Goal: Check status: Check status

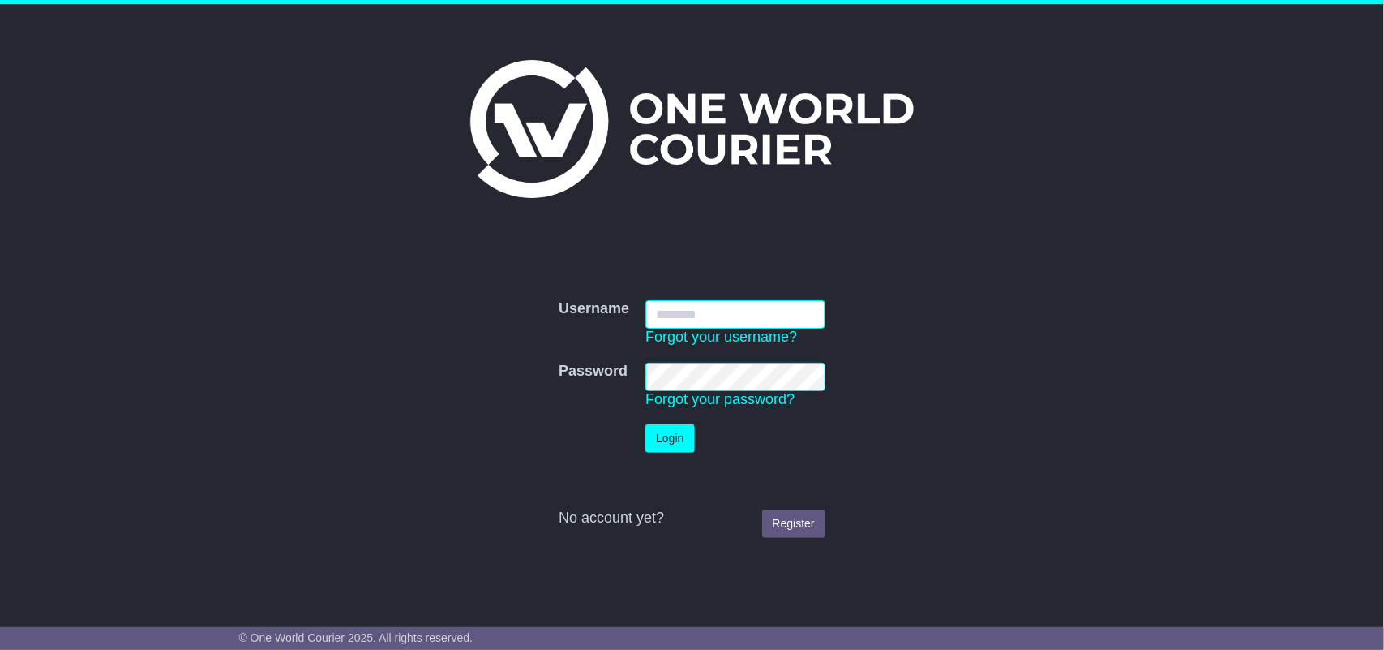
type input "**********"
click at [673, 436] on button "Login" at bounding box center [669, 438] width 49 height 28
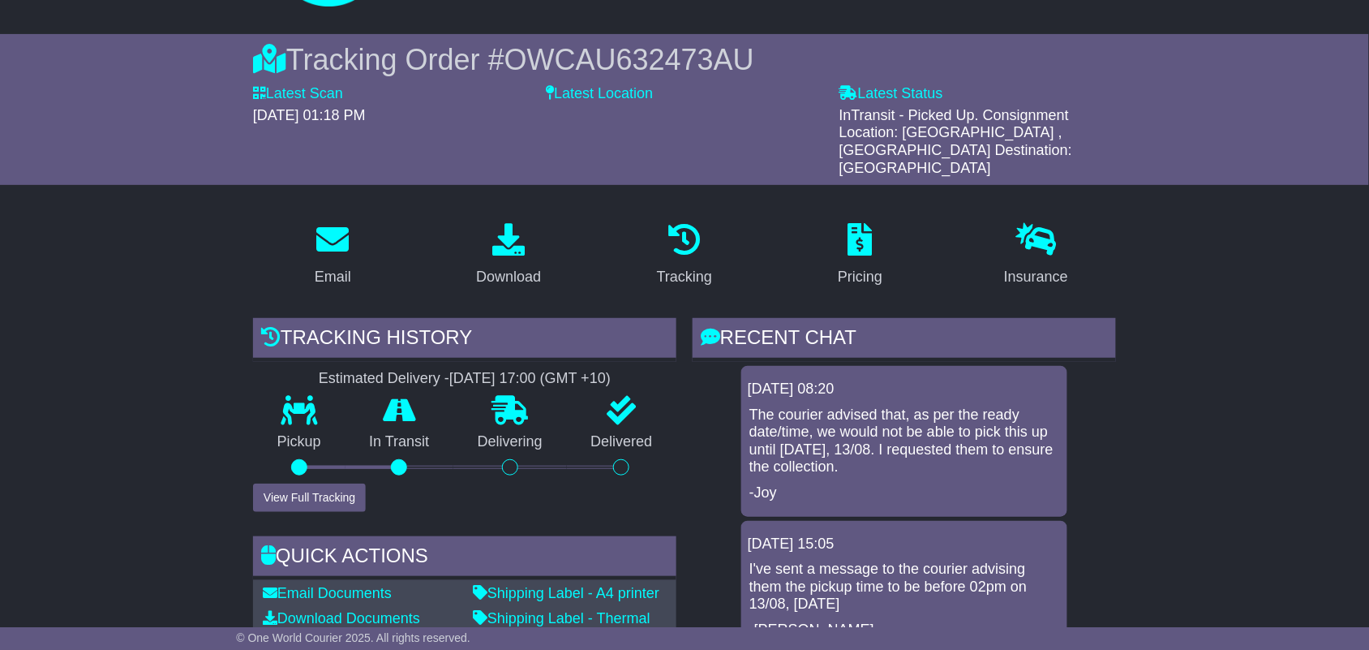
scroll to position [106, 0]
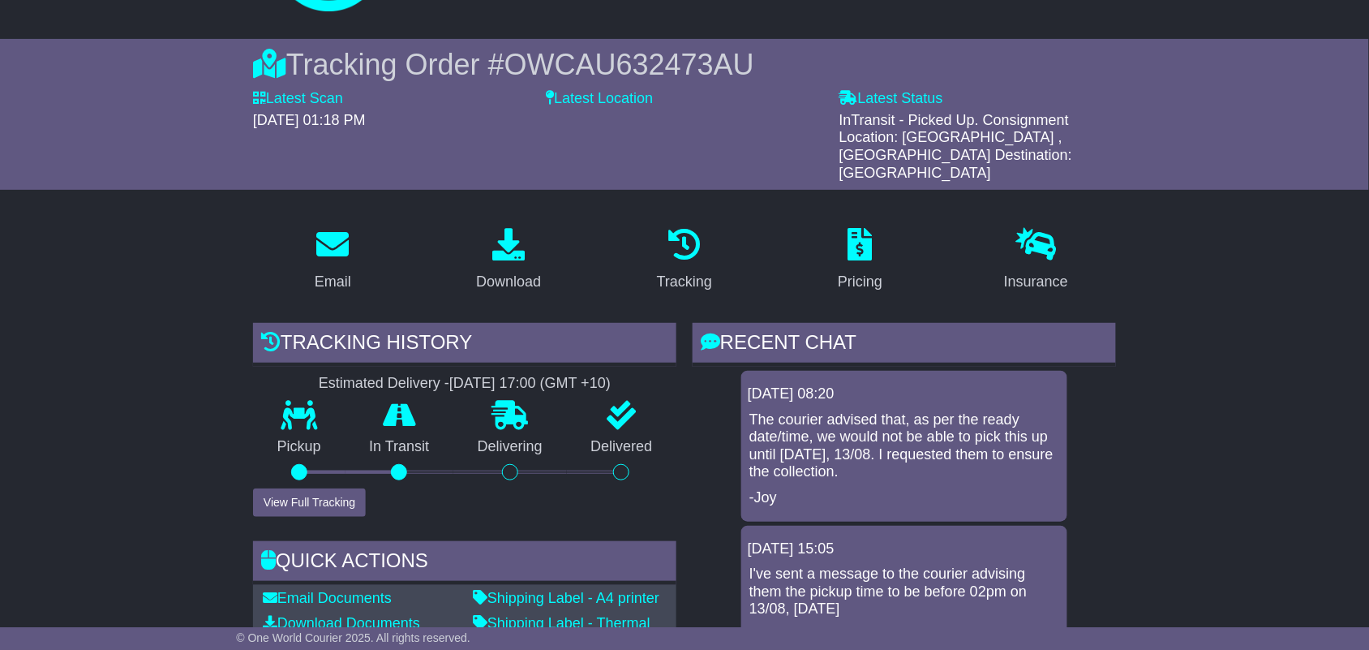
click at [691, 55] on span "OWCAU632473AU" at bounding box center [629, 64] width 250 height 33
copy span "OWCAU632473AU"
click at [864, 411] on p "The courier advised that, as per the ready date/time, we would not be able to p…" at bounding box center [904, 446] width 310 height 70
click at [346, 488] on button "View Full Tracking" at bounding box center [309, 502] width 113 height 28
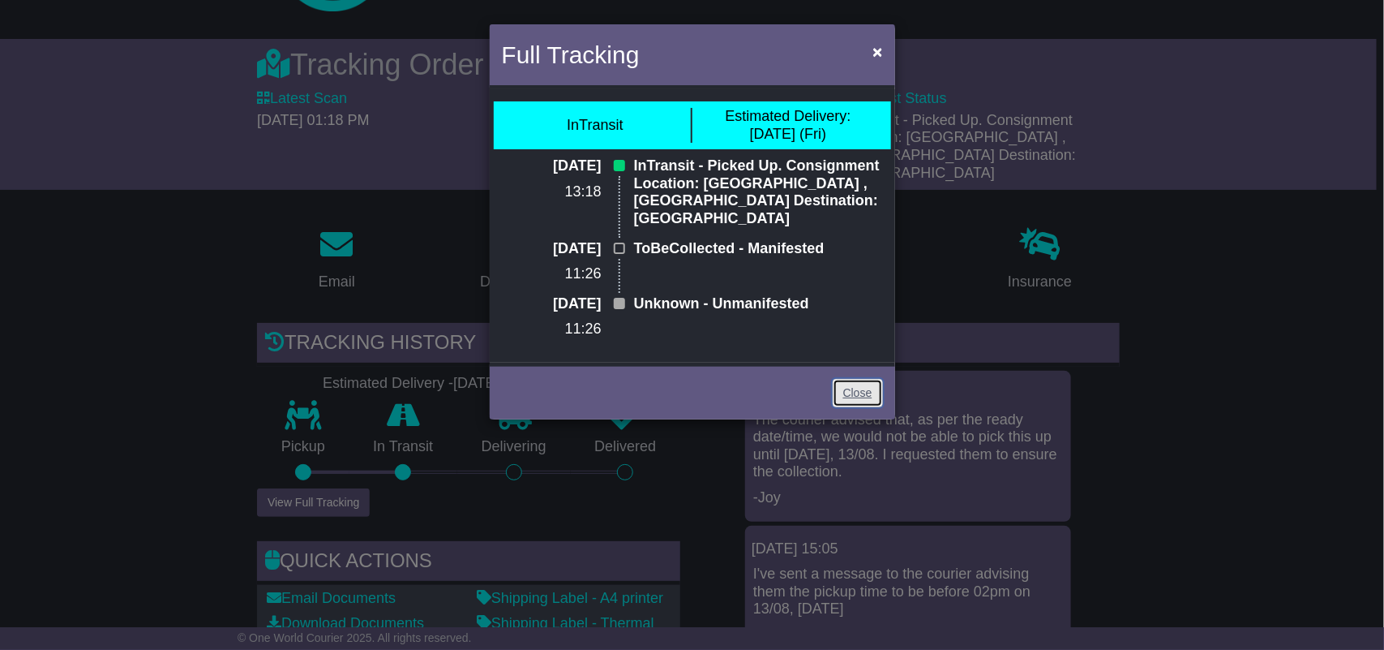
click at [857, 379] on link "Close" at bounding box center [858, 393] width 50 height 28
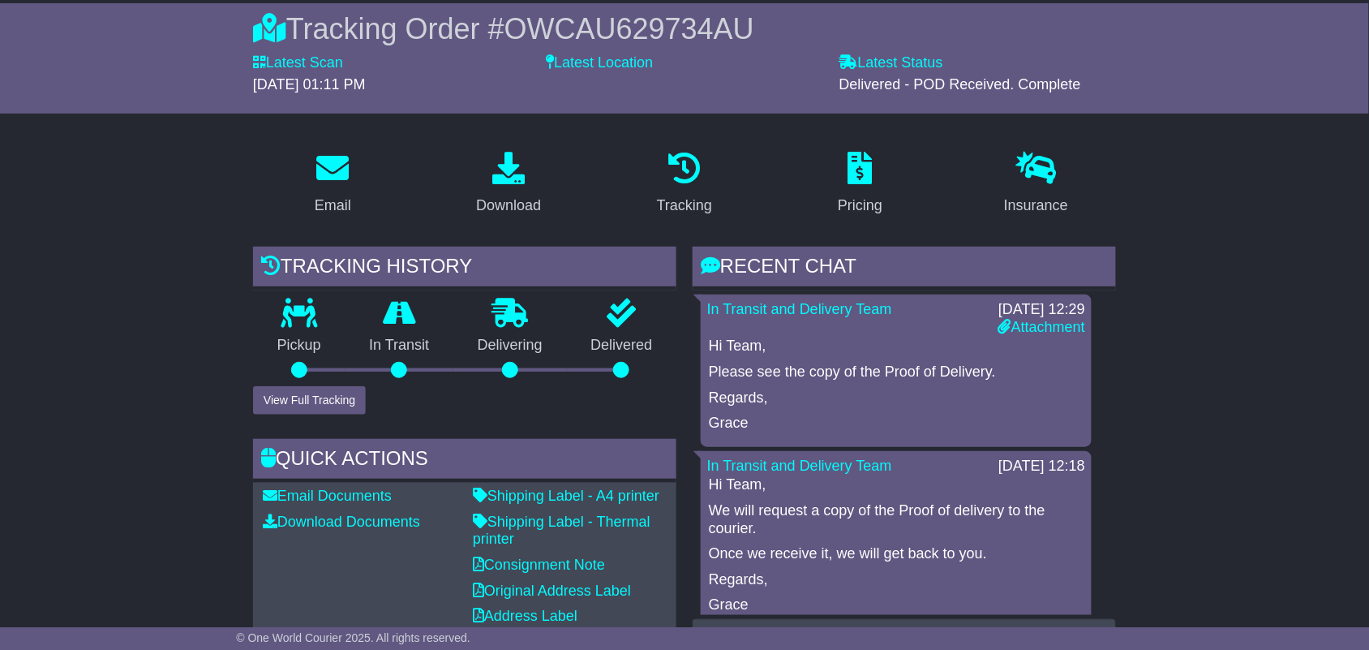
scroll to position [161, 0]
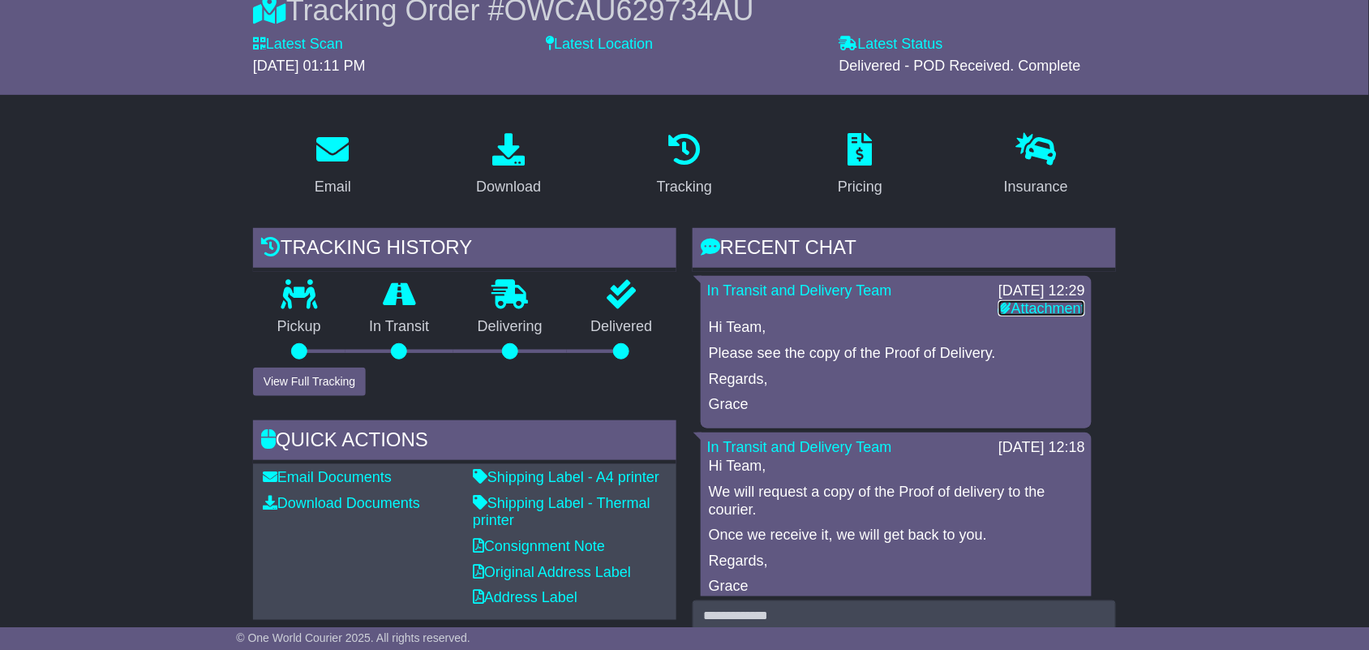
click at [1014, 307] on link "Attachment" at bounding box center [1041, 308] width 87 height 16
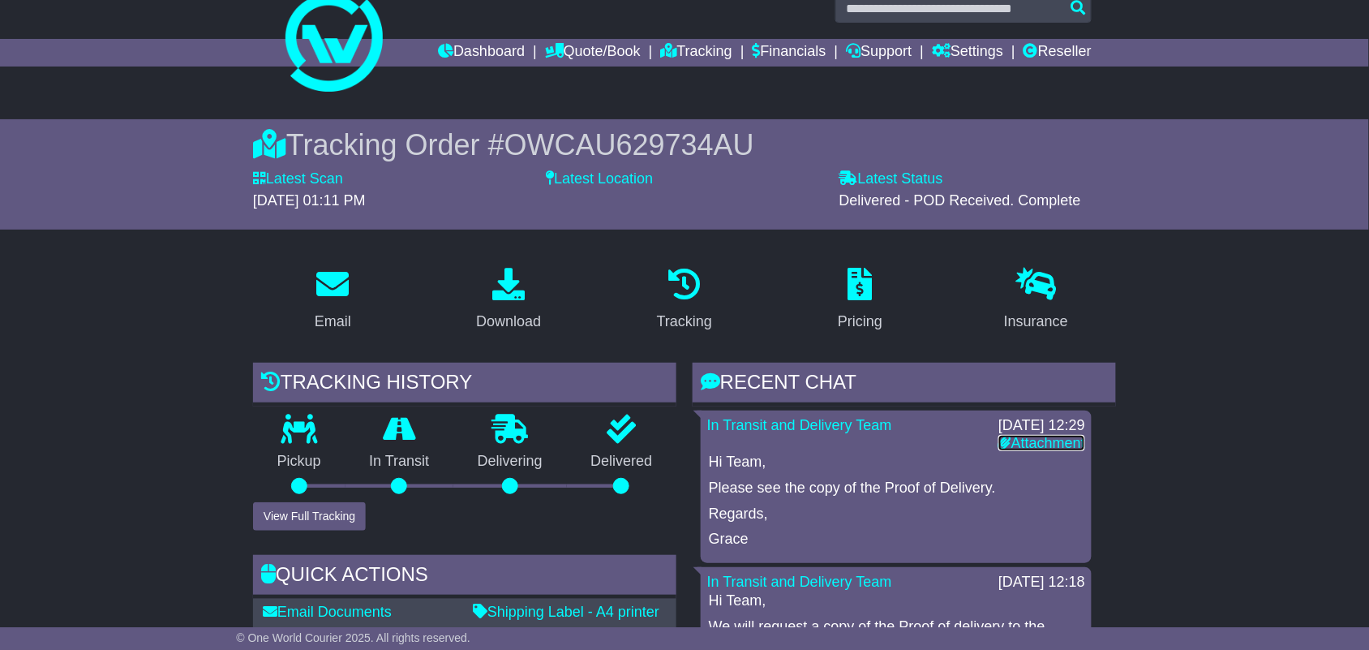
scroll to position [13, 0]
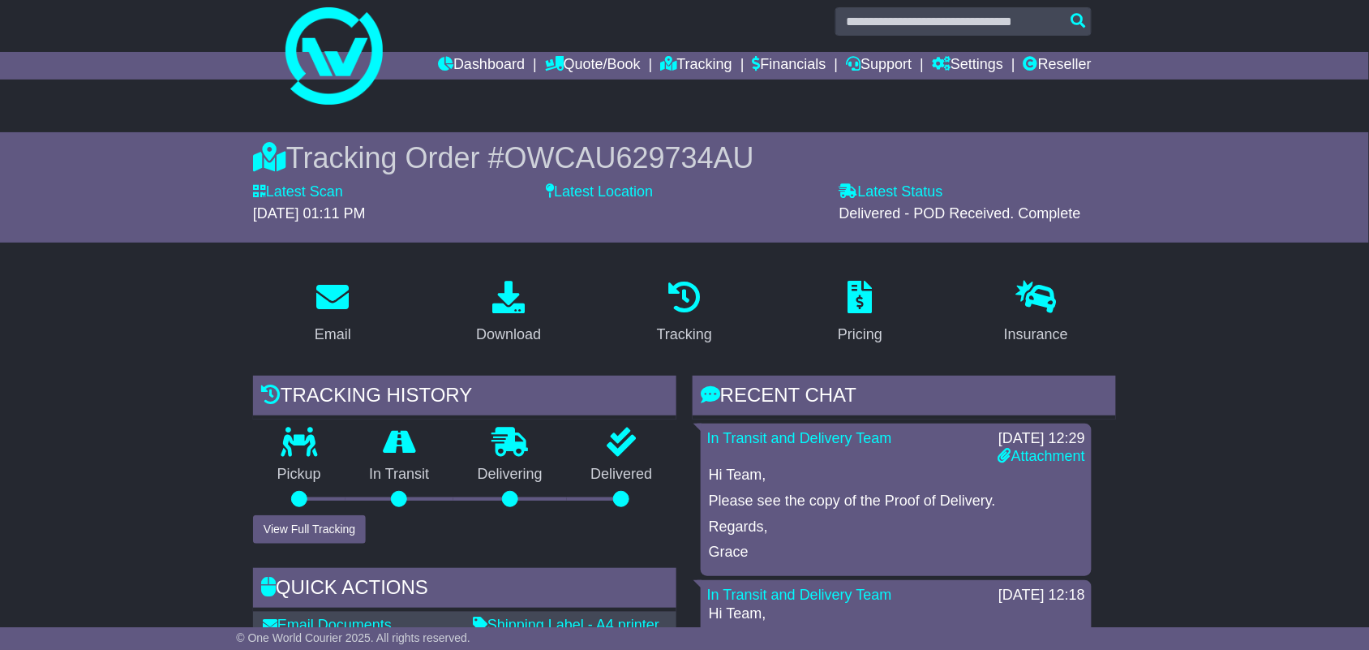
click at [693, 158] on span "OWCAU629734AU" at bounding box center [629, 157] width 250 height 33
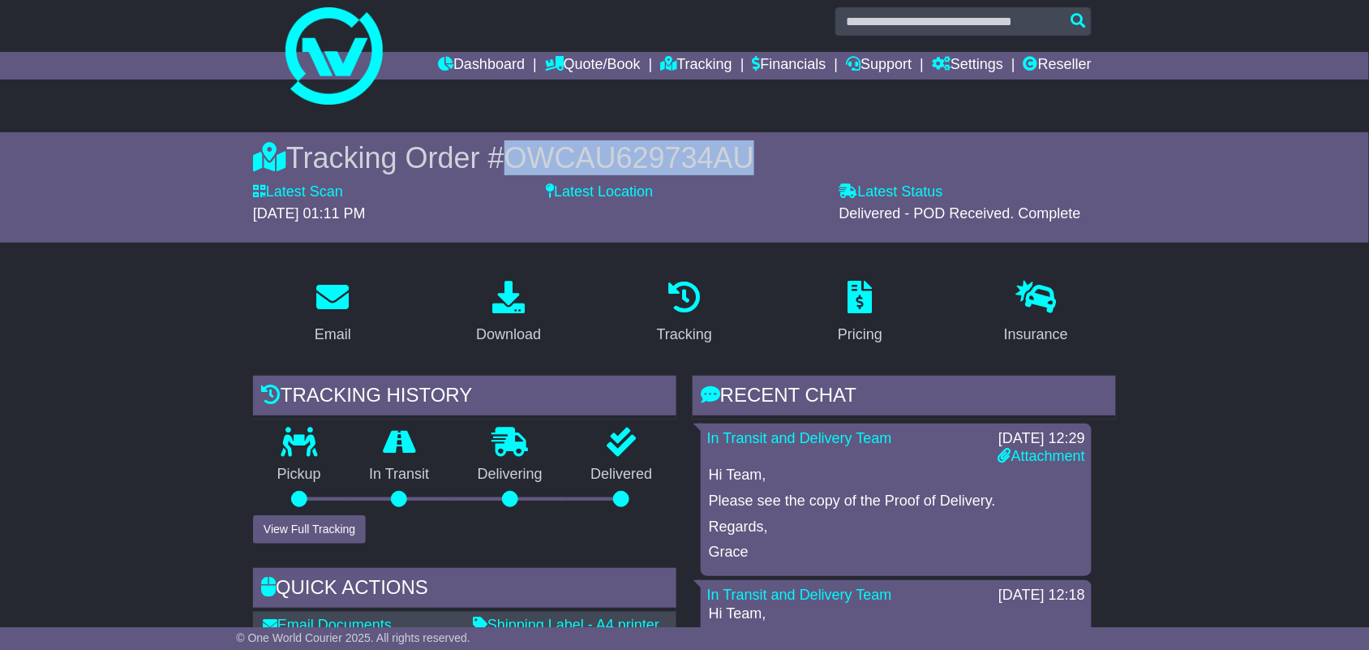
click at [693, 158] on span "OWCAU629734AU" at bounding box center [629, 157] width 250 height 33
copy span "OWCAU629734AU"
click at [646, 293] on link "Tracking" at bounding box center [684, 313] width 76 height 76
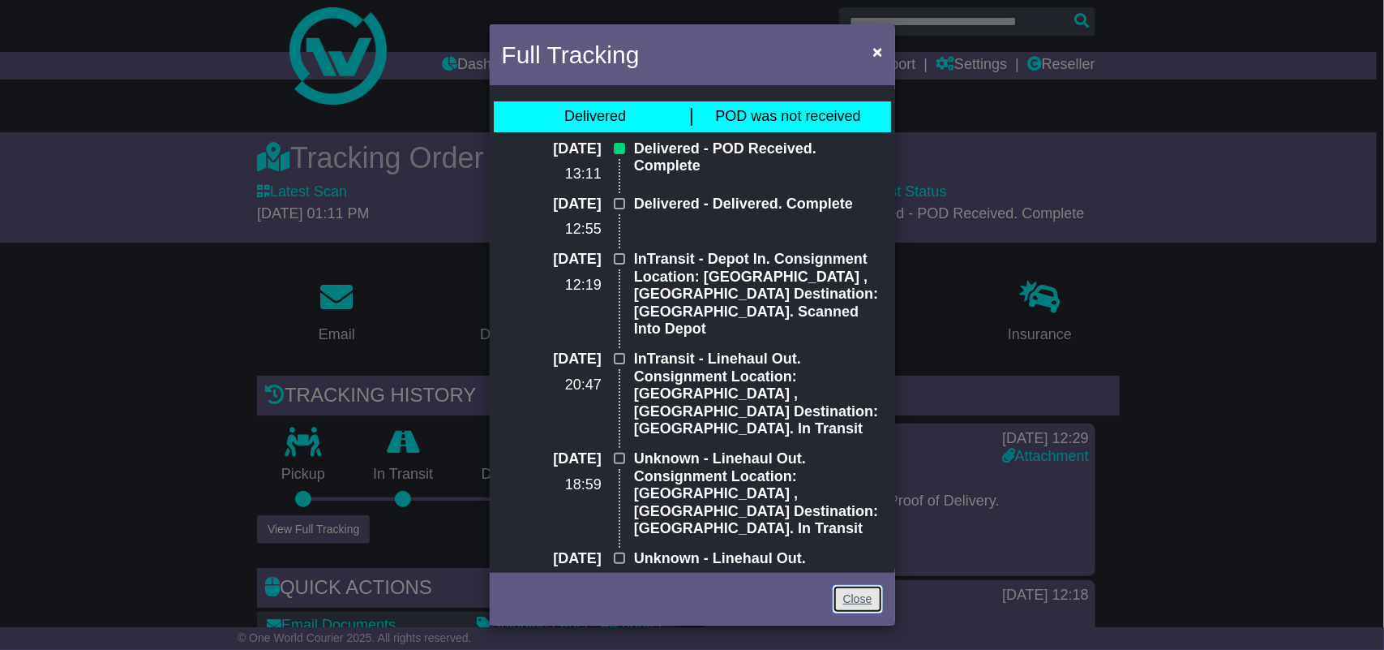
click at [851, 597] on link "Close" at bounding box center [858, 599] width 50 height 28
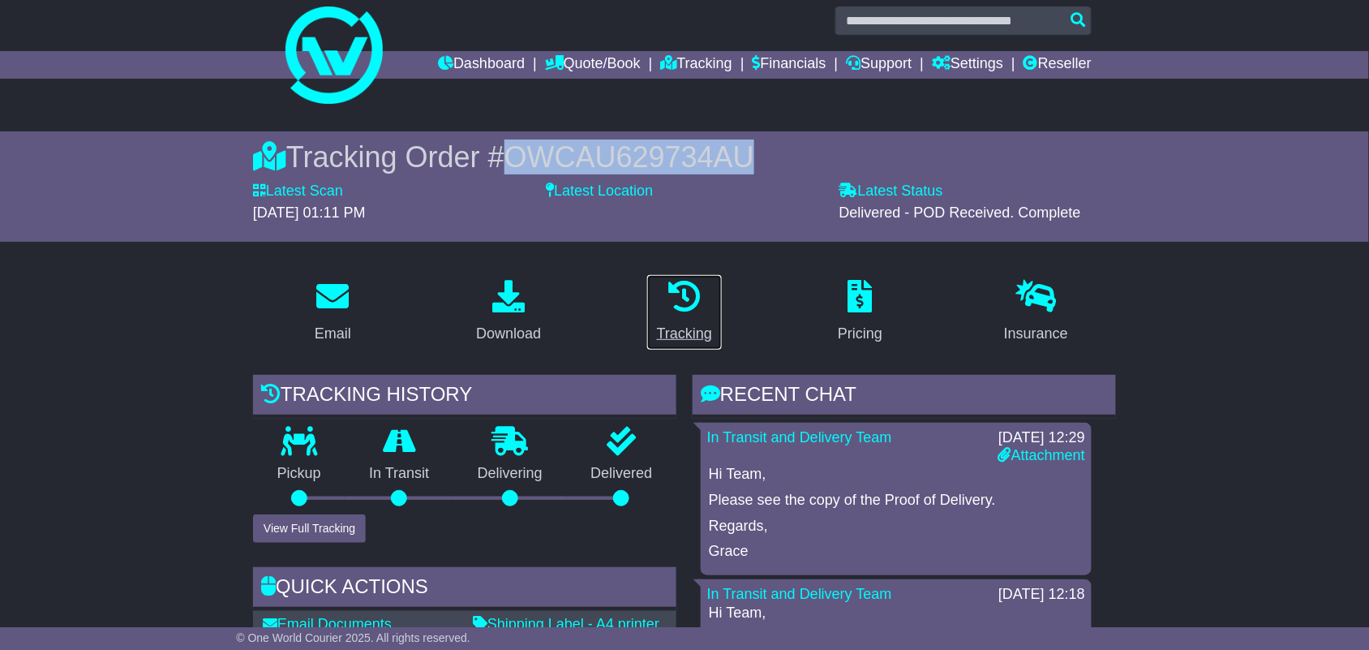
scroll to position [0, 0]
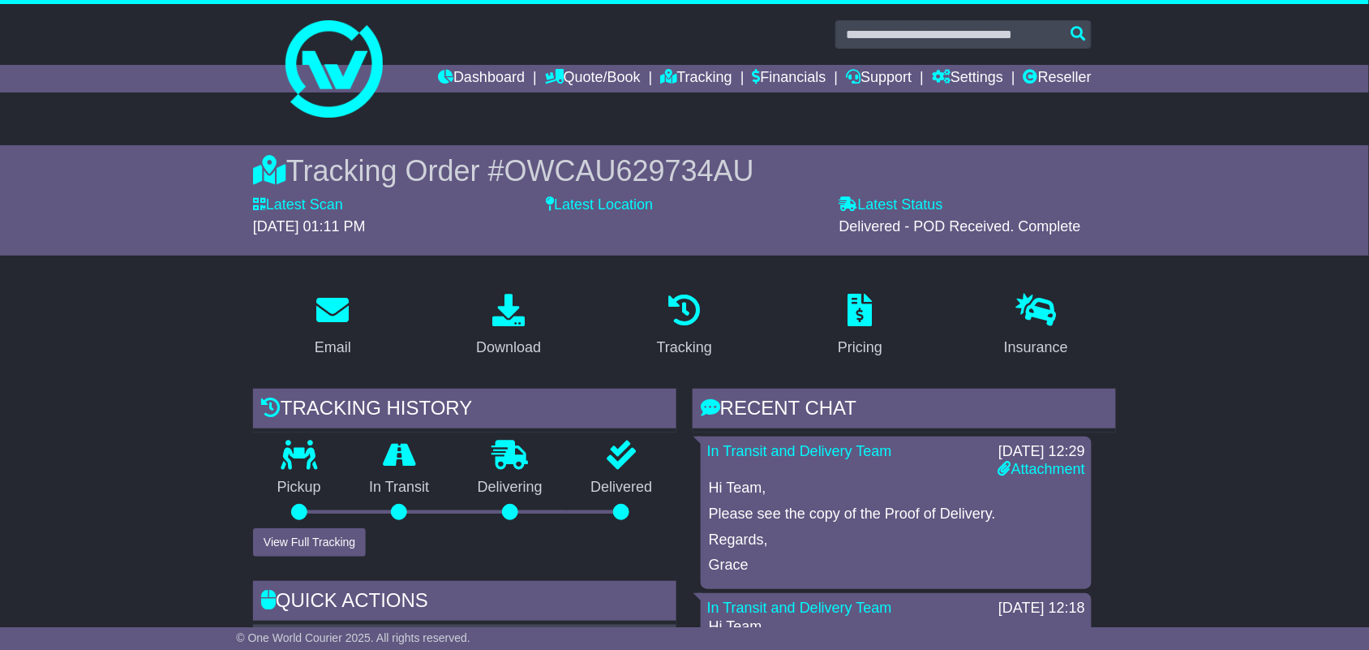
click at [970, 28] on input "text" at bounding box center [963, 34] width 256 height 28
paste input "**********"
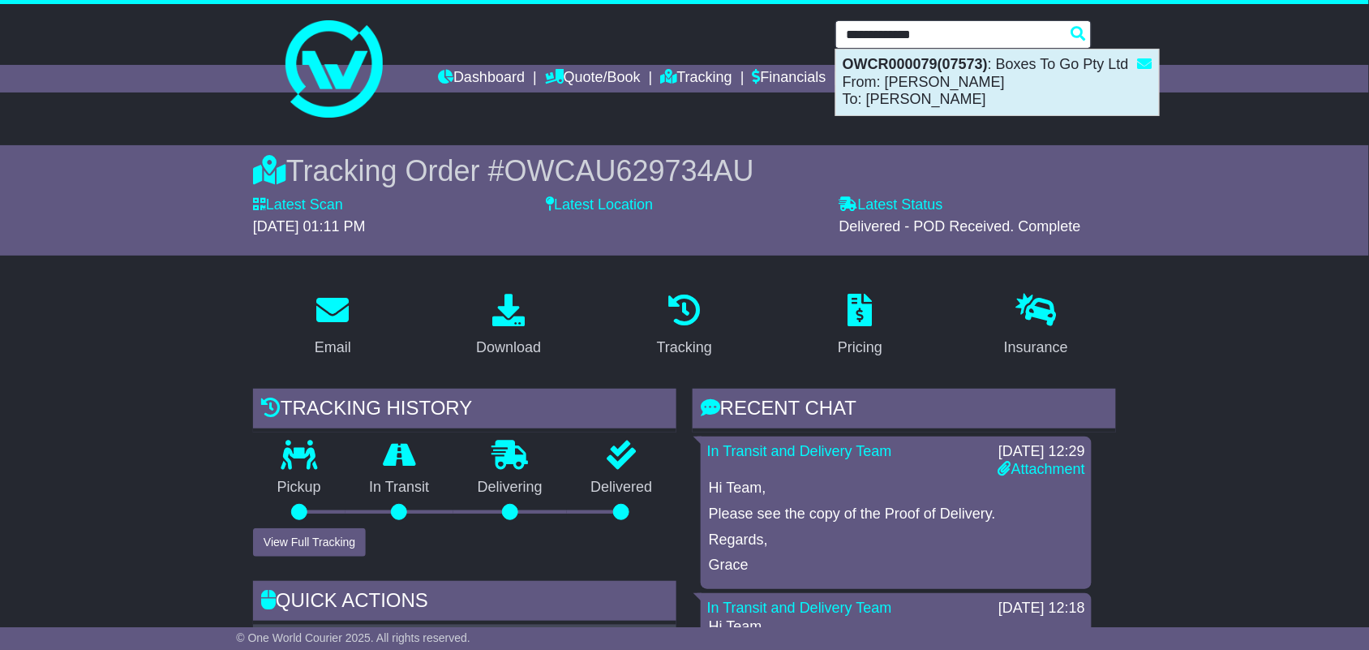
click at [957, 91] on div "OWCR000079(07573) : Boxes To Go Pty Ltd From: Joe To: Eve Walker" at bounding box center [997, 82] width 323 height 66
type input "**********"
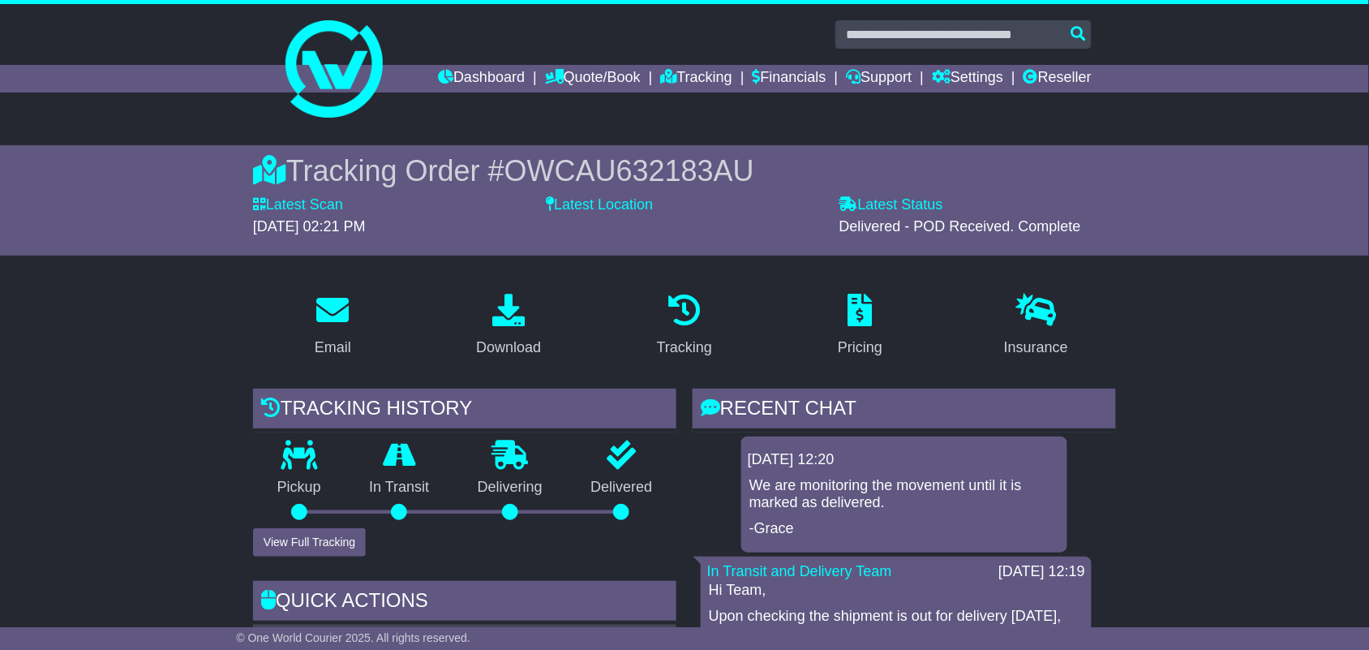
click at [718, 171] on span "OWCAU632183AU" at bounding box center [629, 170] width 250 height 33
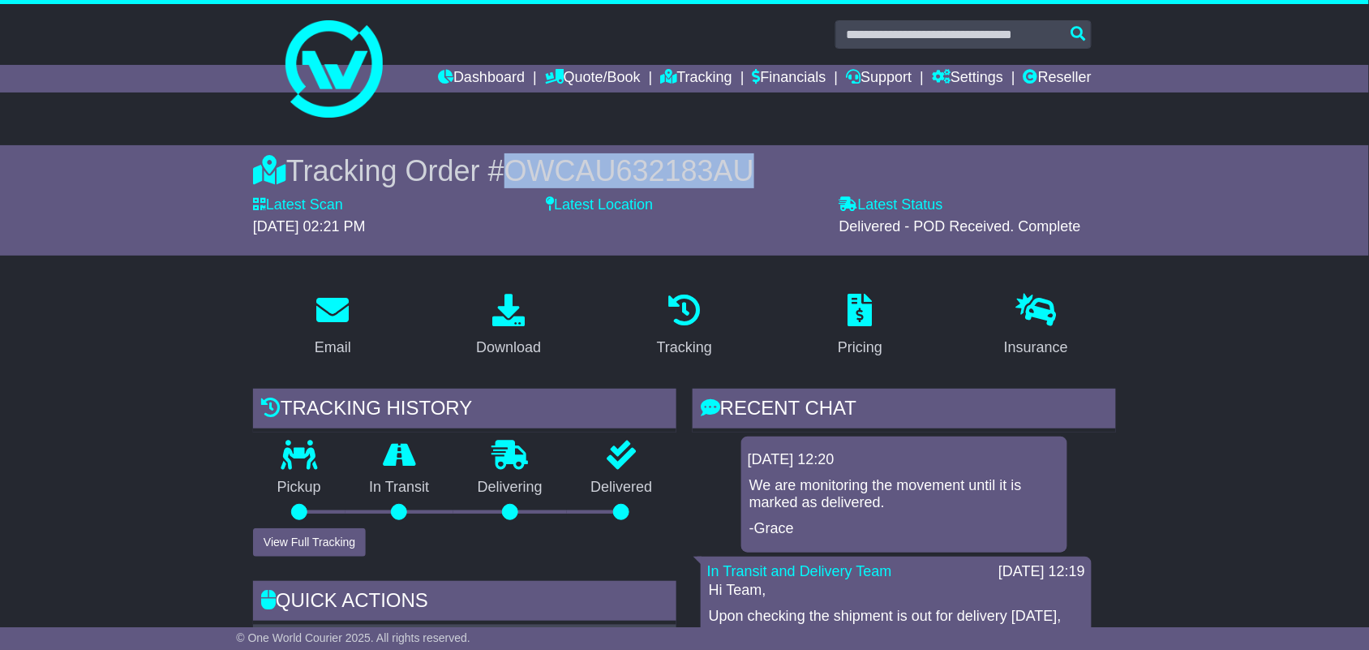
click at [718, 171] on span "OWCAU632183AU" at bounding box center [629, 170] width 250 height 33
copy span "OWCAU632183AU"
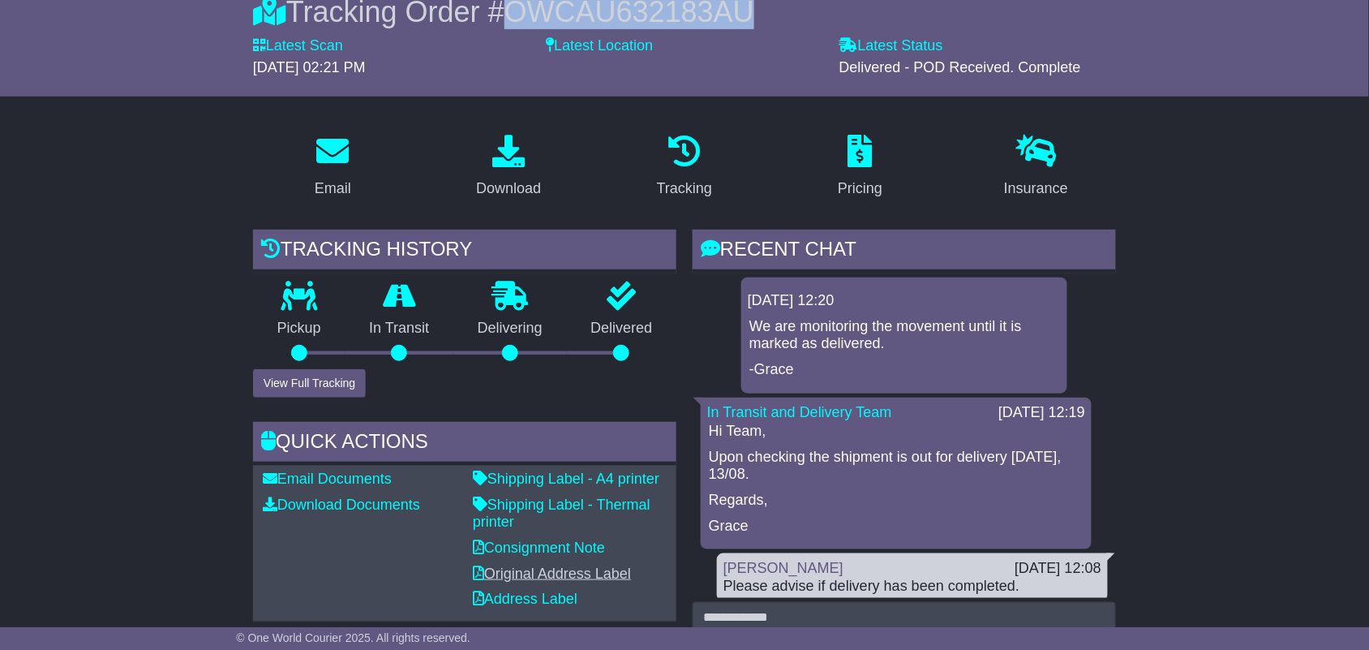
scroll to position [154, 0]
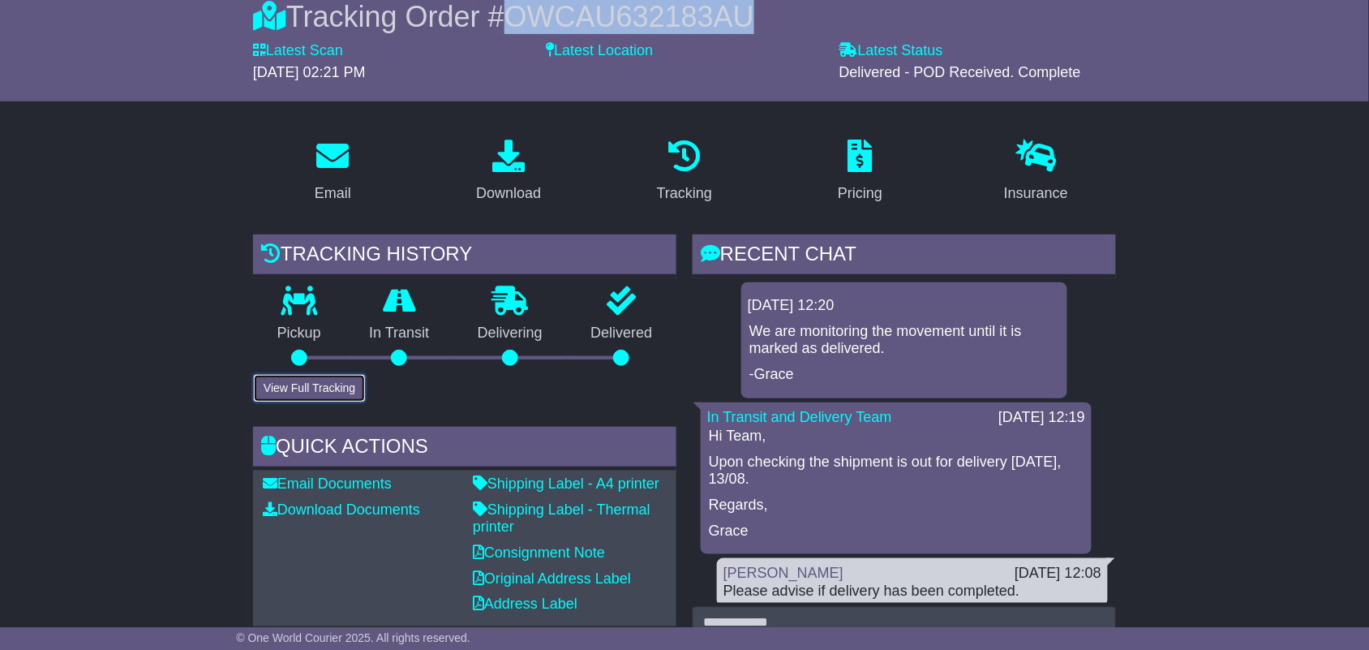
click at [328, 377] on button "View Full Tracking" at bounding box center [309, 388] width 113 height 28
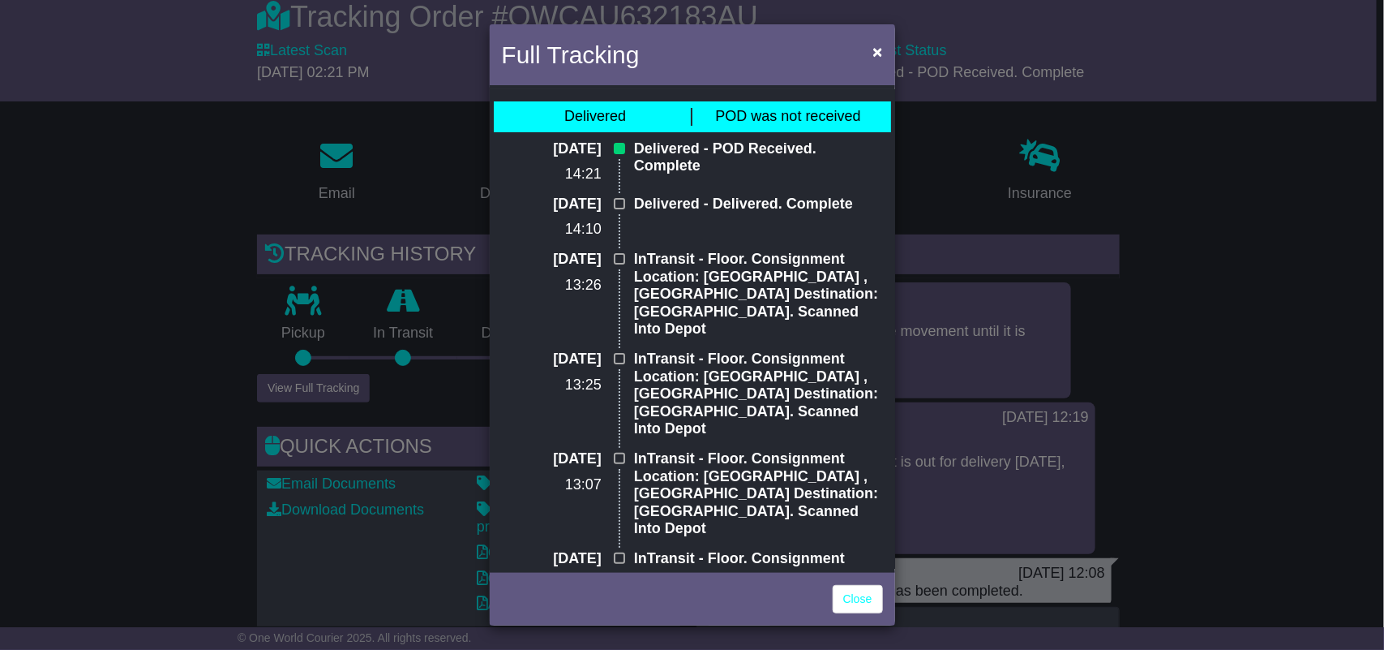
click at [658, 152] on p "Delivered - POD Received. Complete" at bounding box center [758, 157] width 249 height 35
copy div "Delivered - POD Received. Complete"
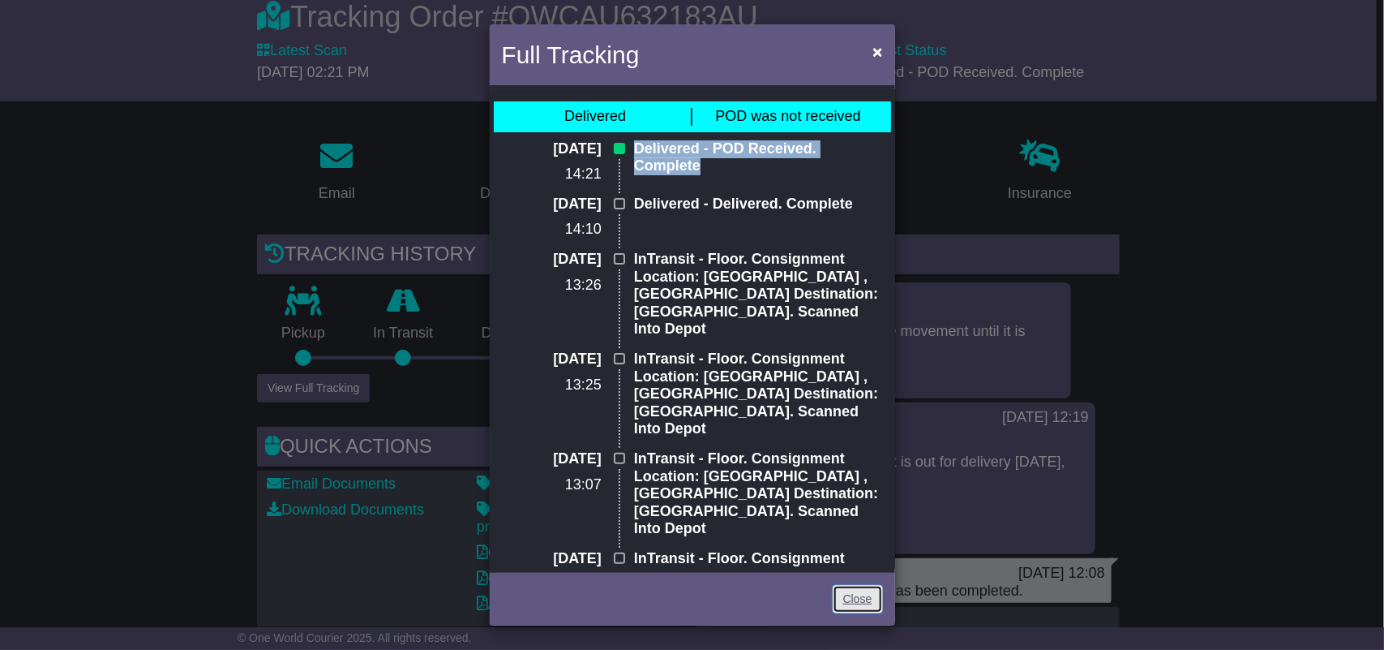
click at [847, 602] on link "Close" at bounding box center [858, 599] width 50 height 28
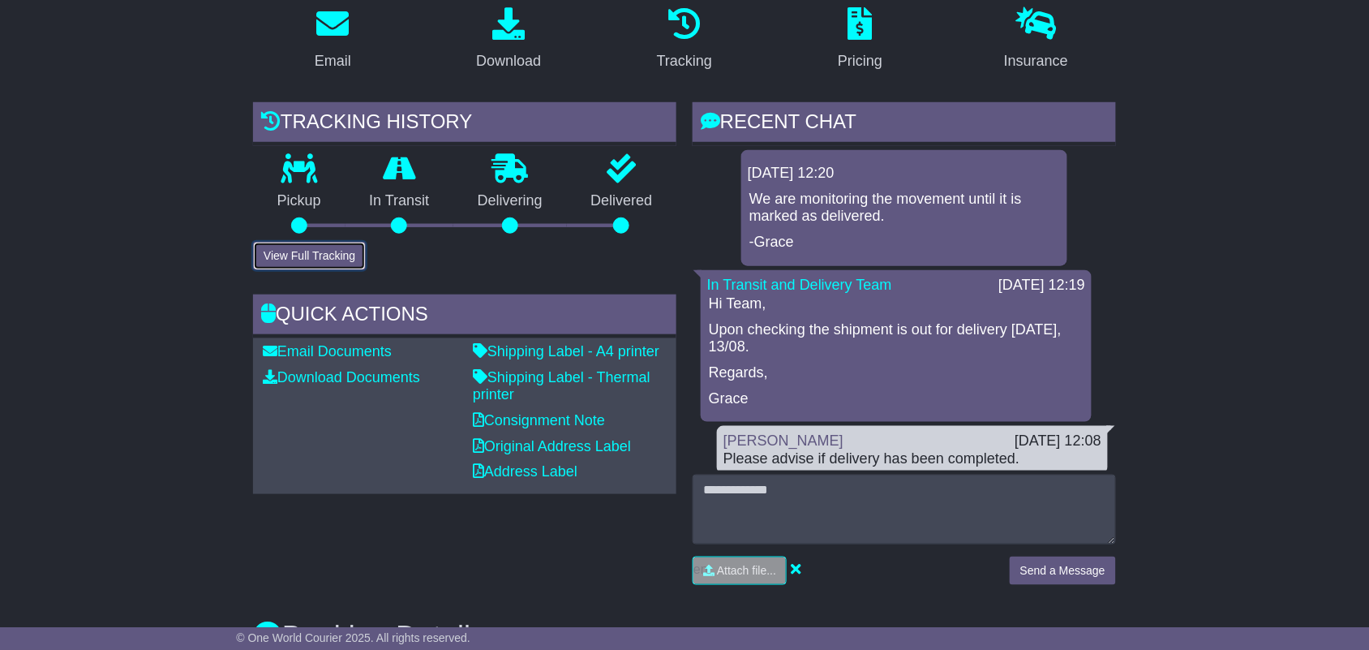
scroll to position [307, 0]
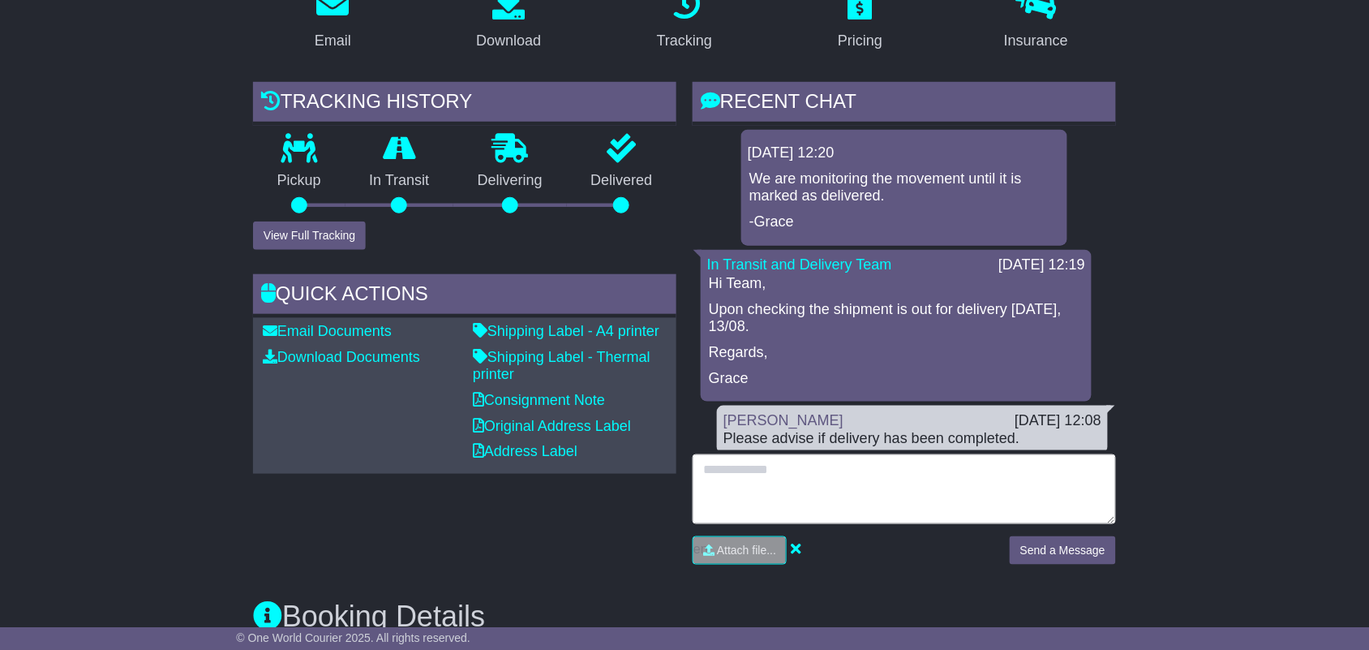
click at [907, 487] on textarea at bounding box center [904, 489] width 423 height 70
type textarea "*"
paste textarea "**********"
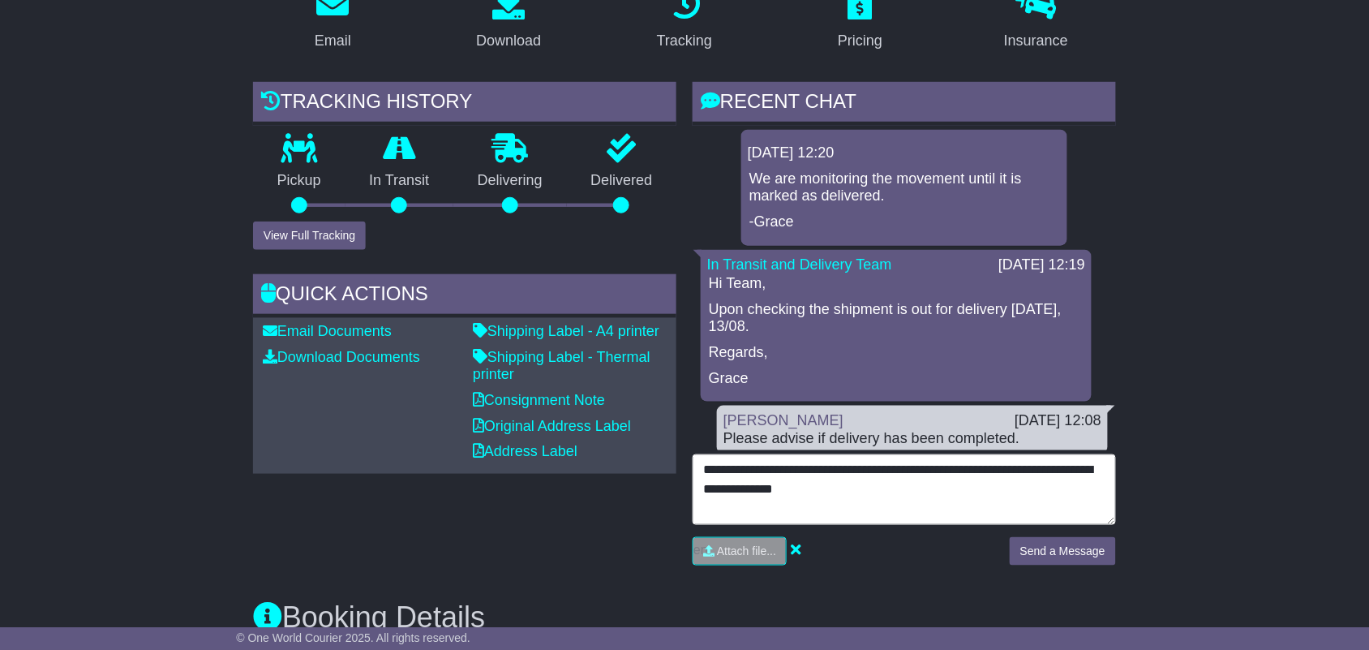
type textarea "**********"
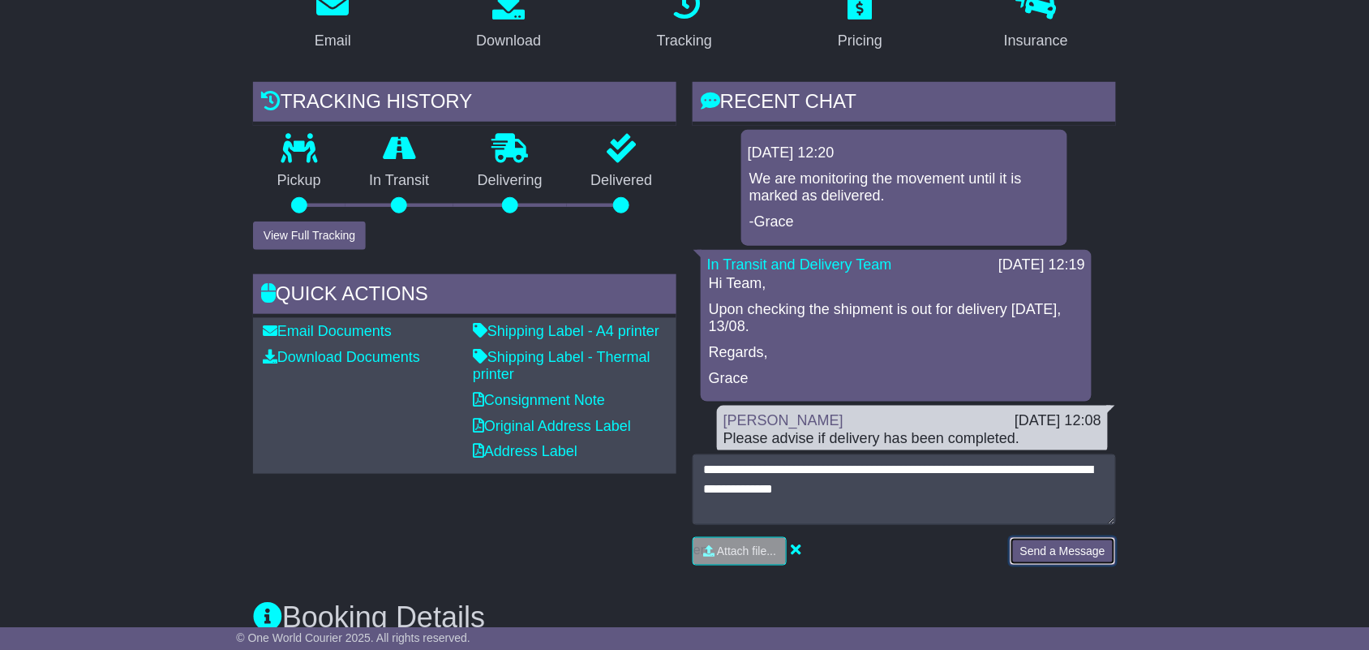
click at [1057, 548] on button "Send a Message" at bounding box center [1063, 551] width 106 height 28
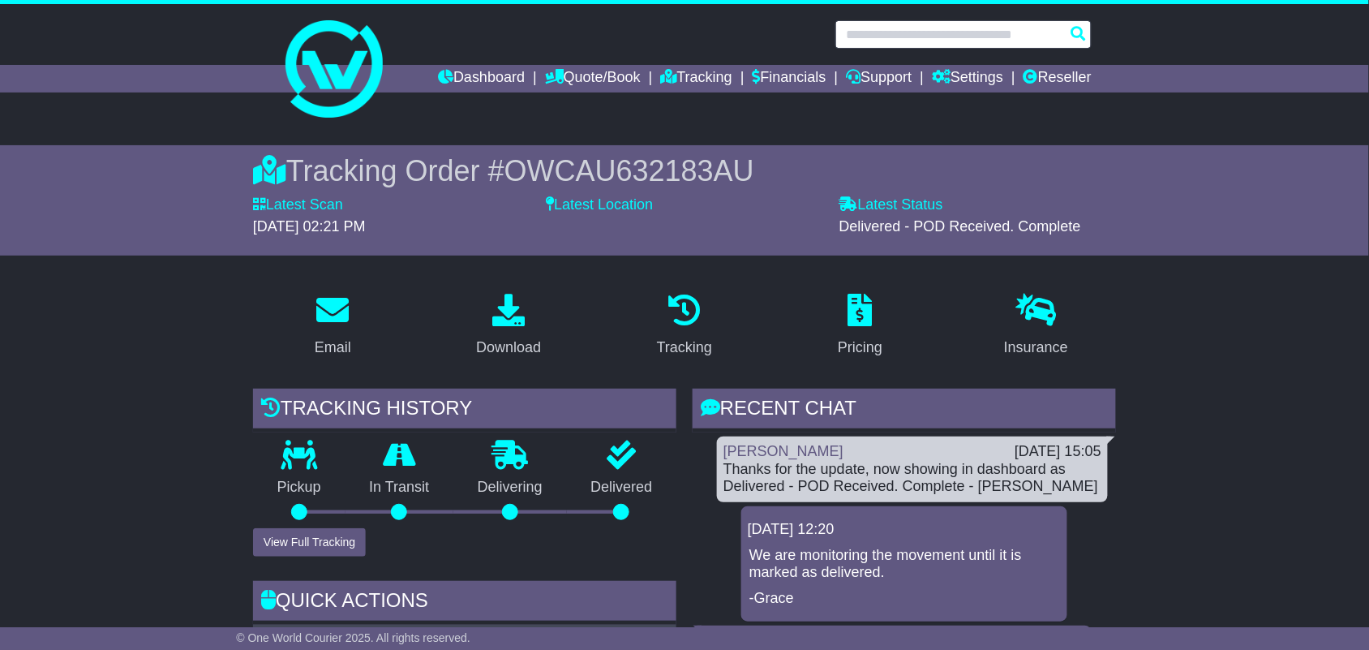
click at [885, 30] on input "text" at bounding box center [963, 34] width 256 height 28
paste input "**********"
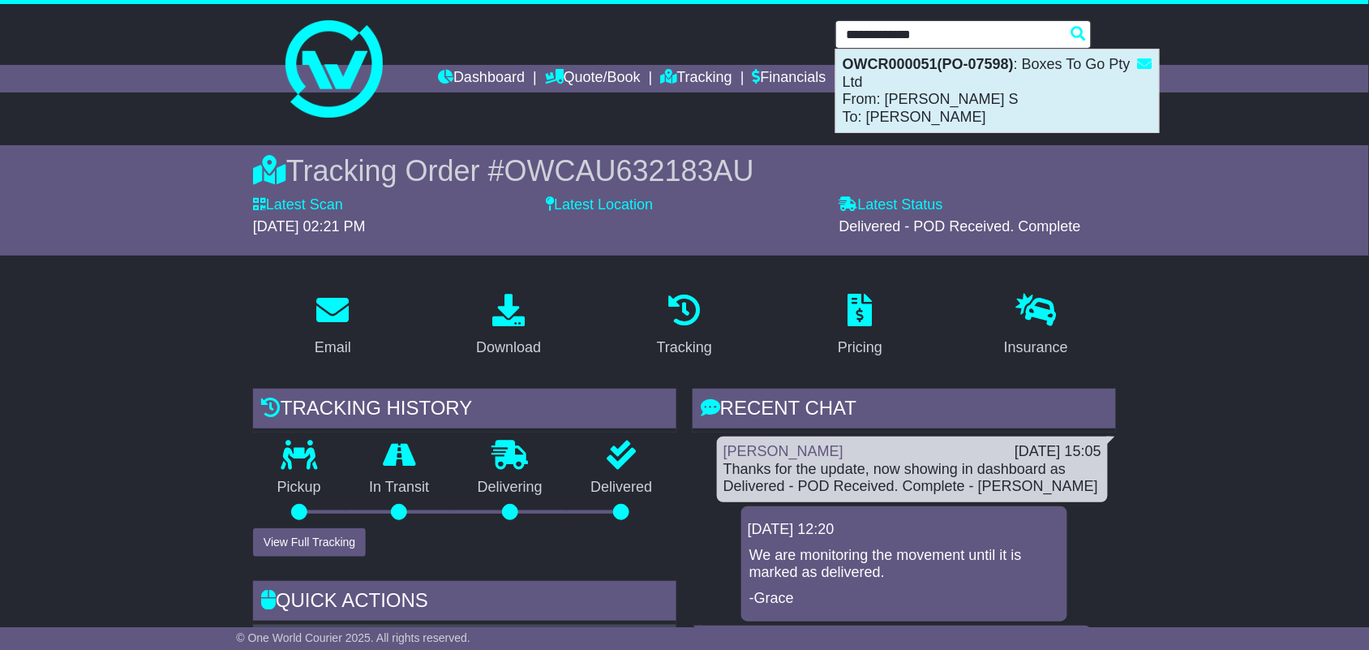
click at [886, 83] on div "OWCR000051(PO-07598) : Boxes To Go Pty Ltd From: Chetana S To: Chloe Scott" at bounding box center [997, 90] width 323 height 83
type input "**********"
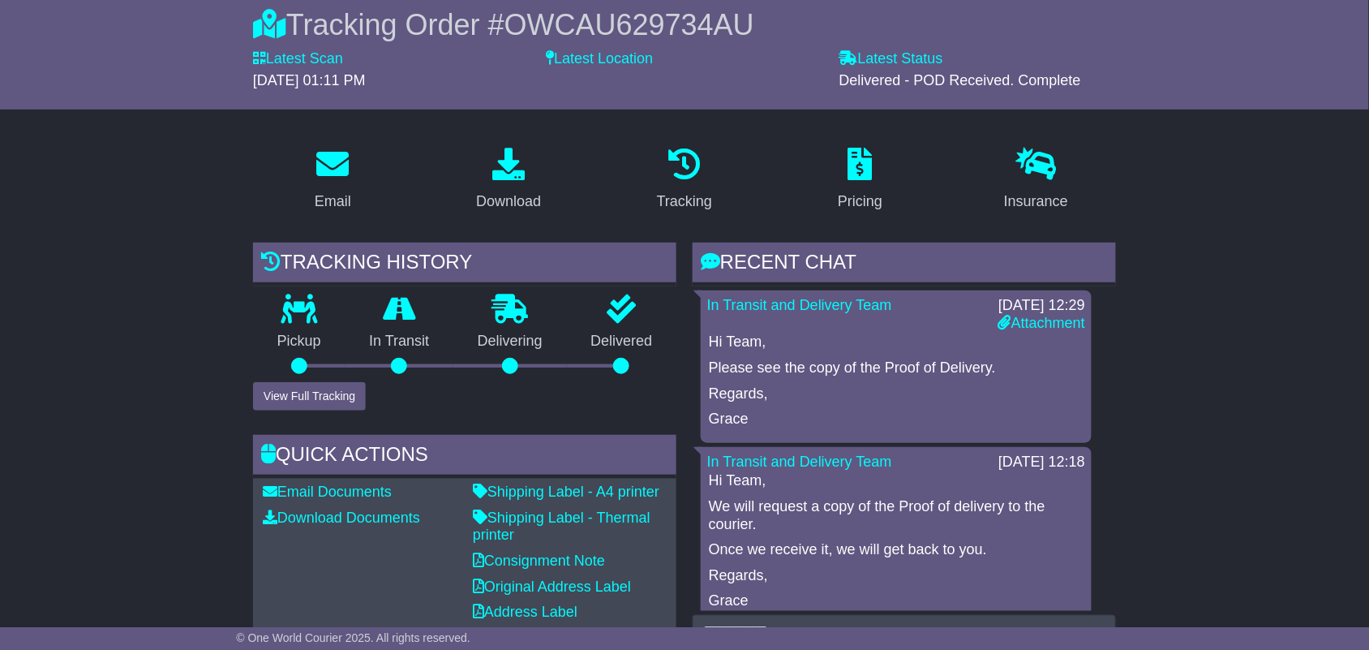
scroll to position [148, 0]
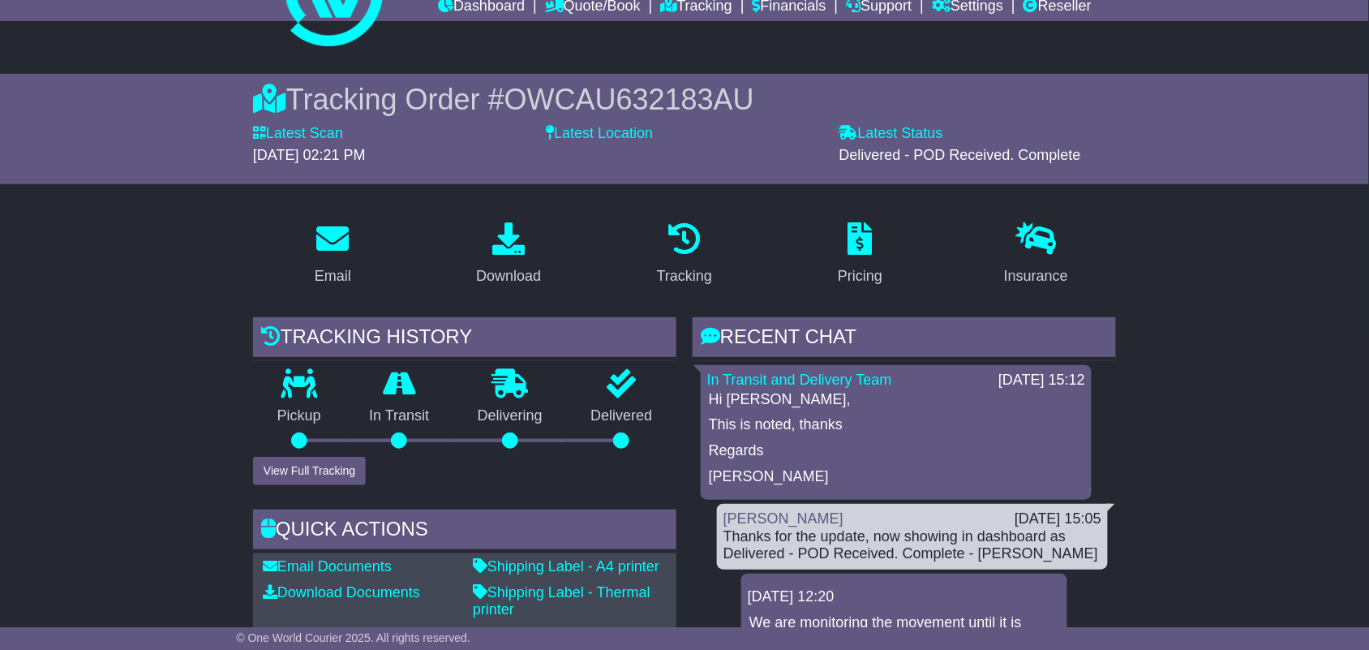
scroll to position [84, 0]
